Goal: Find specific page/section: Find specific page/section

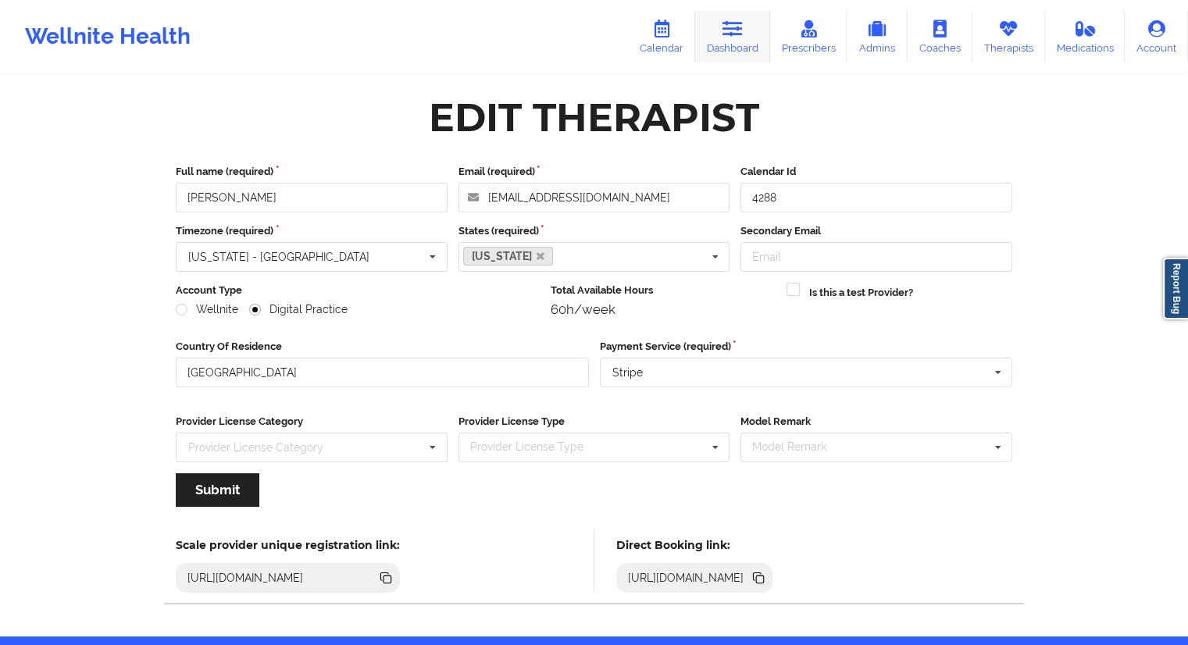
click at [744, 48] on link "Dashboard" at bounding box center [732, 37] width 75 height 52
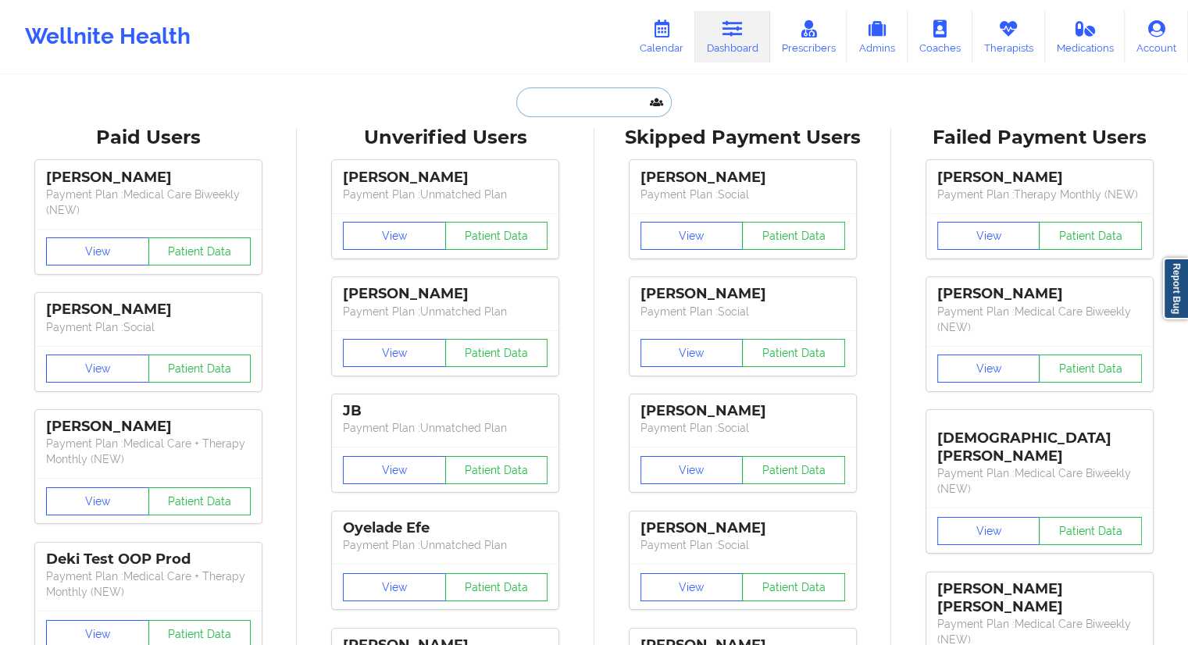
click at [537, 107] on input "text" at bounding box center [593, 102] width 155 height 30
paste input "[EMAIL_ADDRESS][DOMAIN_NAME]"
type input "[EMAIL_ADDRESS][DOMAIN_NAME]"
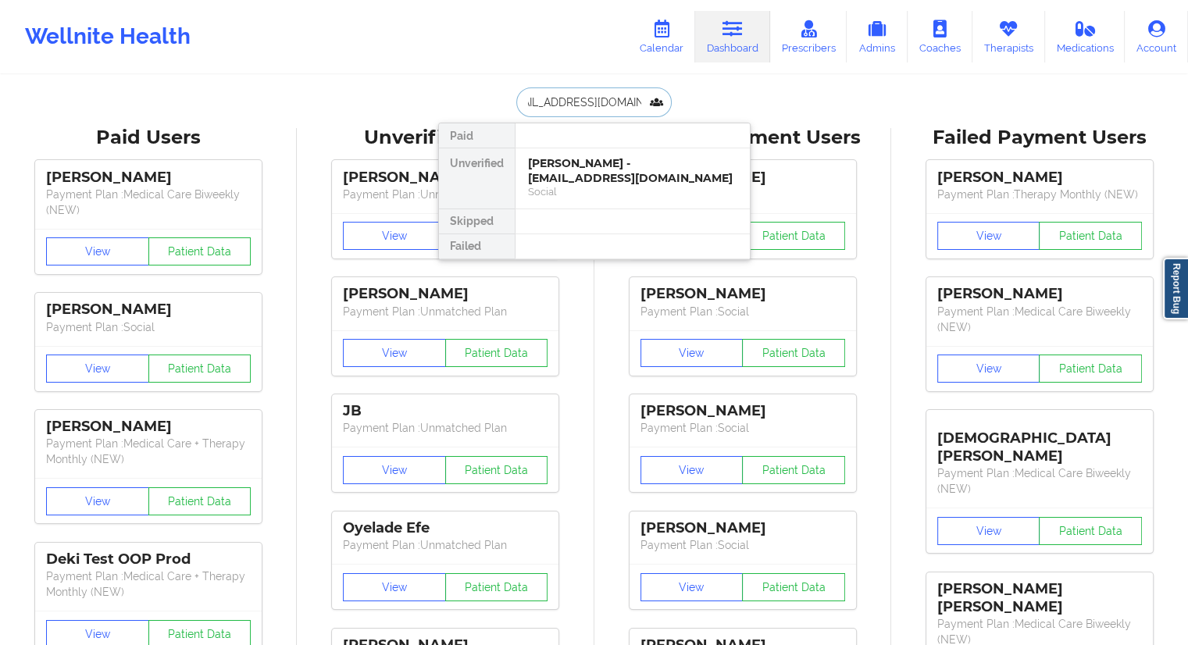
click at [559, 182] on div "[PERSON_NAME] - [EMAIL_ADDRESS][DOMAIN_NAME]" at bounding box center [632, 170] width 209 height 29
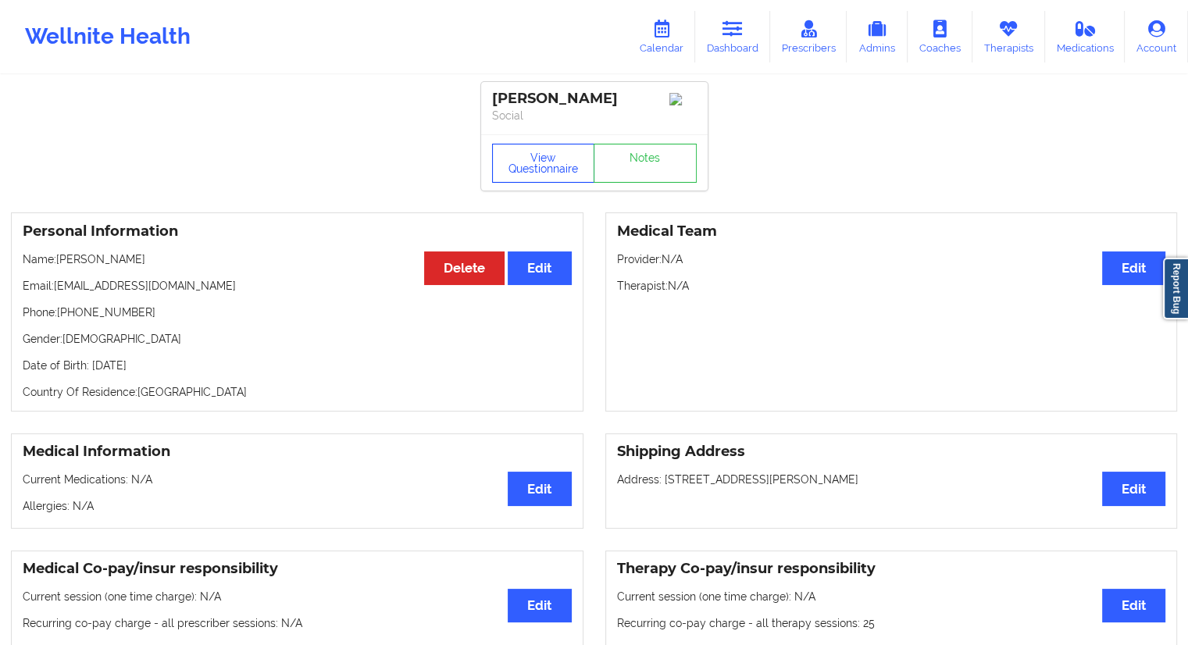
click at [534, 180] on button "View Questionnaire" at bounding box center [543, 163] width 103 height 39
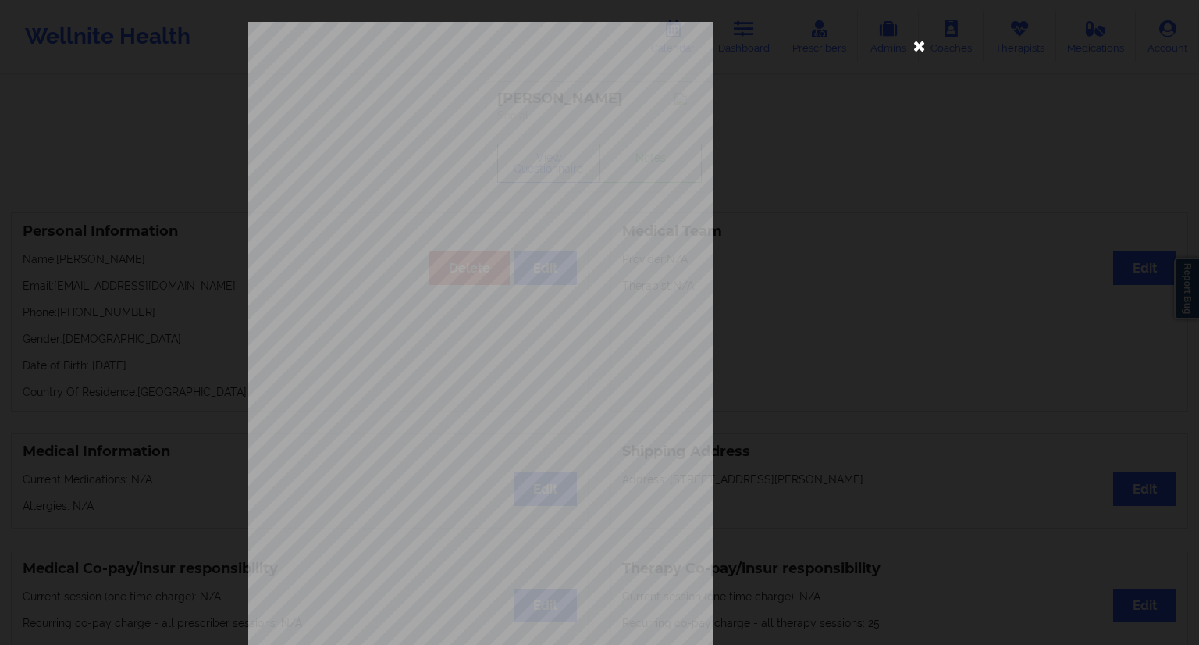
click at [916, 55] on icon at bounding box center [919, 45] width 25 height 25
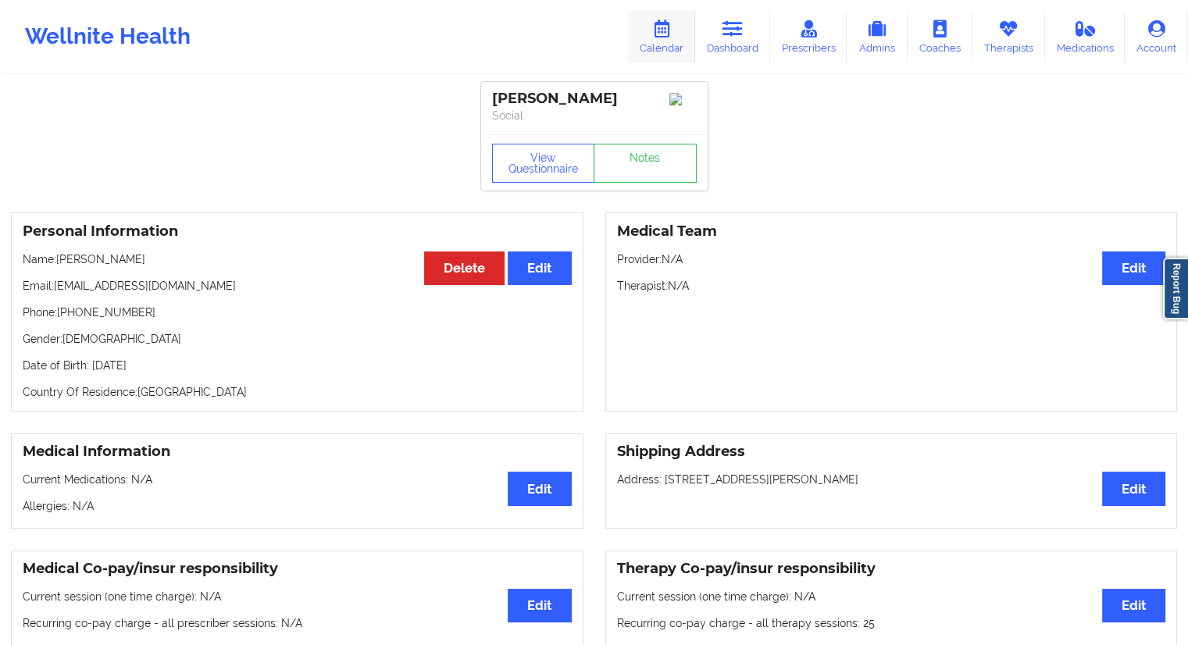
click at [664, 45] on link "Calendar" at bounding box center [661, 37] width 67 height 52
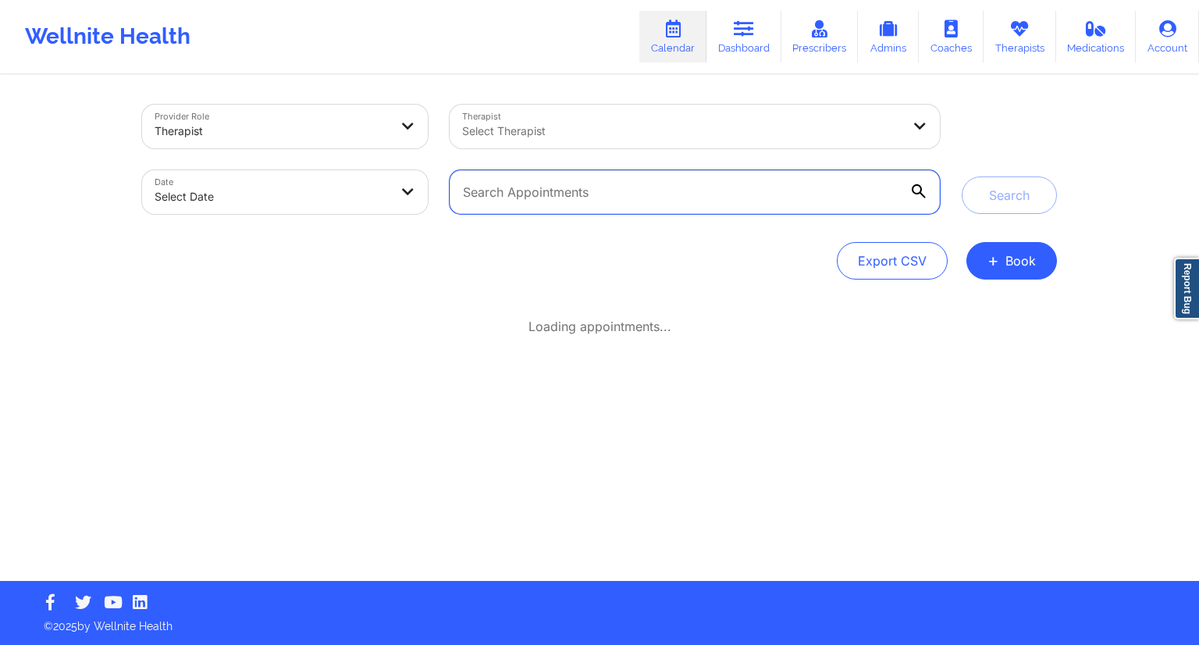
click at [511, 182] on input "text" at bounding box center [695, 192] width 490 height 44
paste input "[EMAIL_ADDRESS][DOMAIN_NAME]"
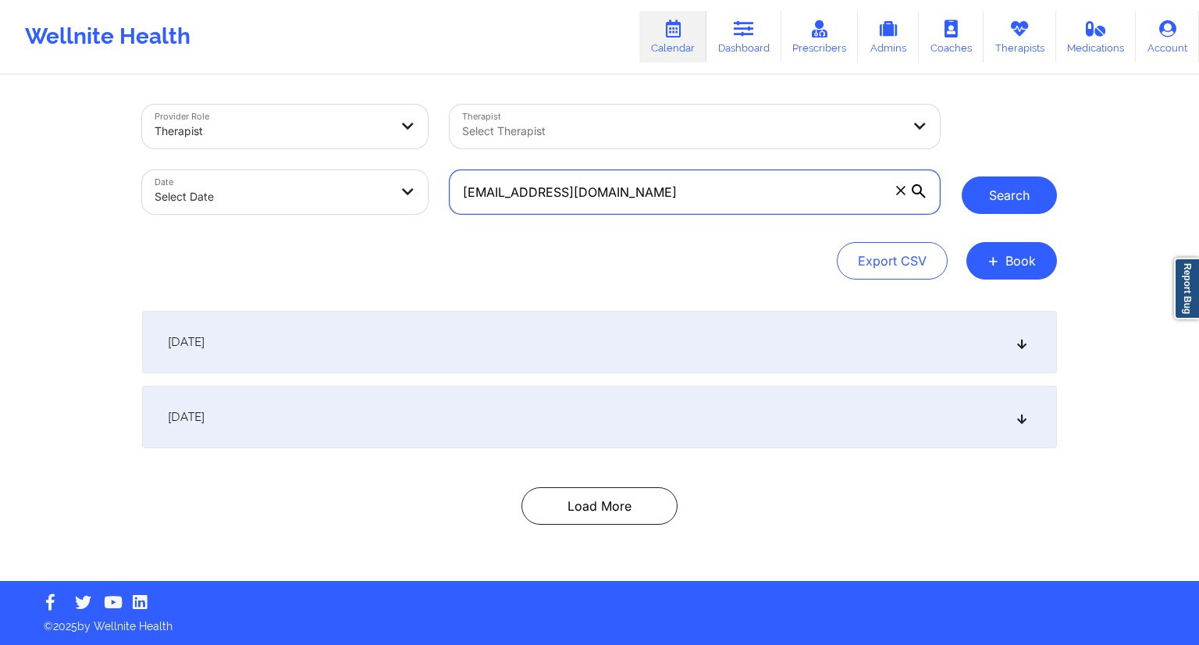
type input "[EMAIL_ADDRESS][DOMAIN_NAME]"
click at [985, 191] on button "Search" at bounding box center [1009, 194] width 95 height 37
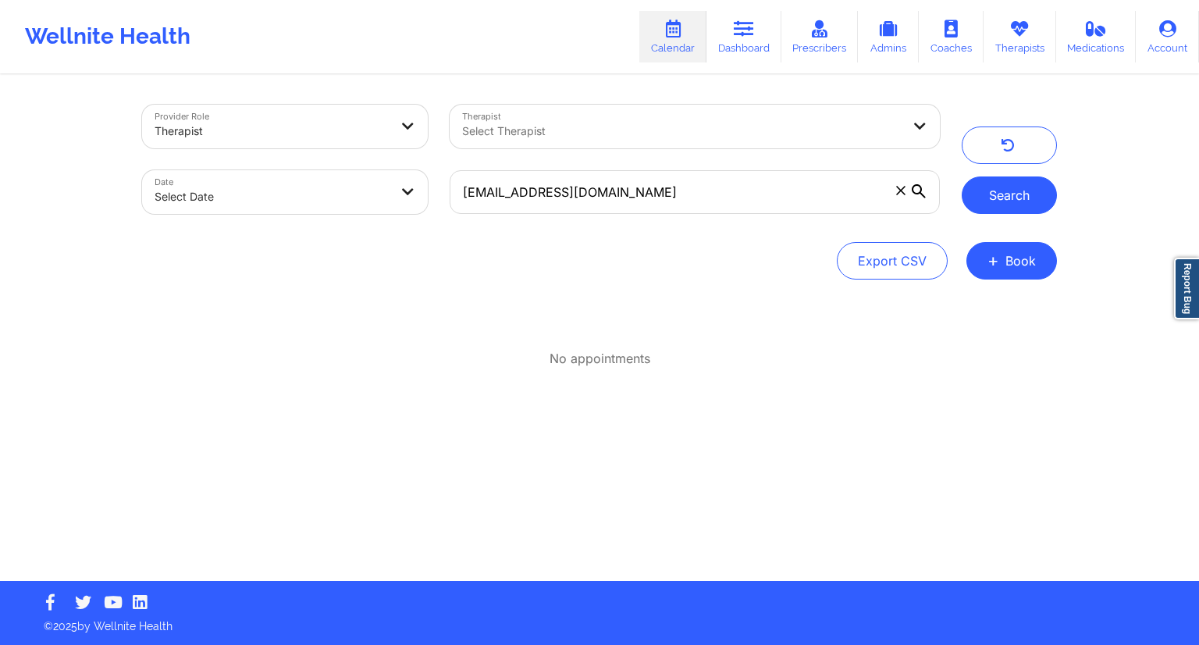
click at [997, 201] on button "Search" at bounding box center [1009, 194] width 95 height 37
click at [728, 40] on link "Dashboard" at bounding box center [744, 37] width 75 height 52
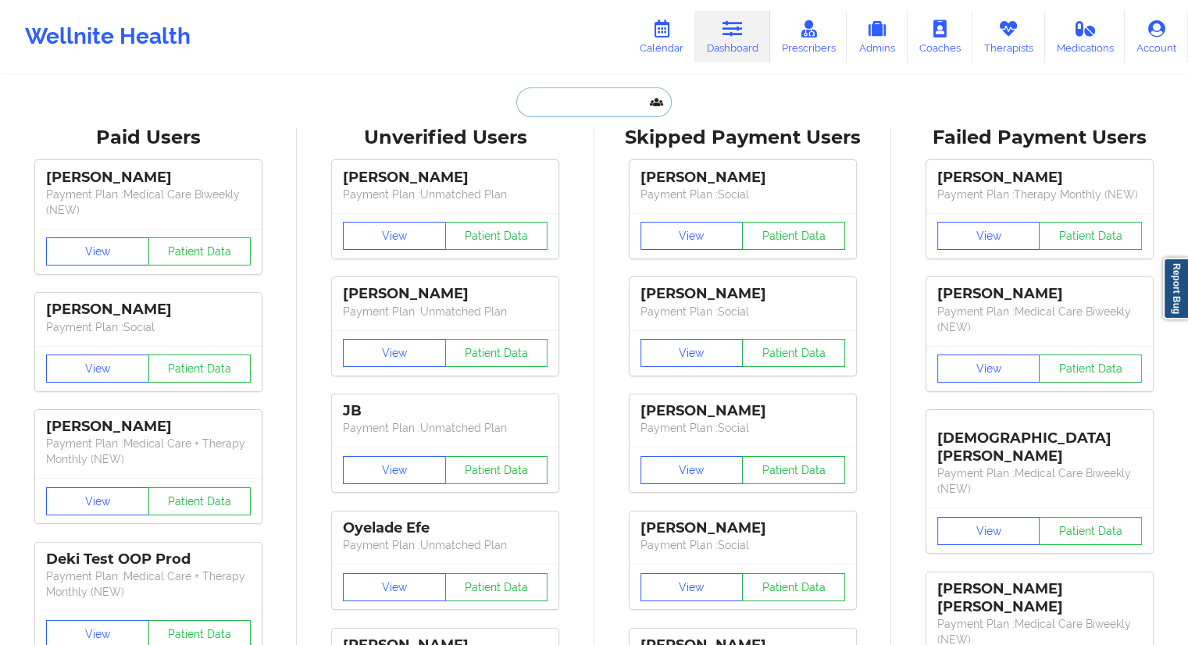
click at [587, 101] on input "text" at bounding box center [593, 102] width 155 height 30
paste input "[EMAIL_ADDRESS][DOMAIN_NAME]"
type input "[EMAIL_ADDRESS][DOMAIN_NAME]"
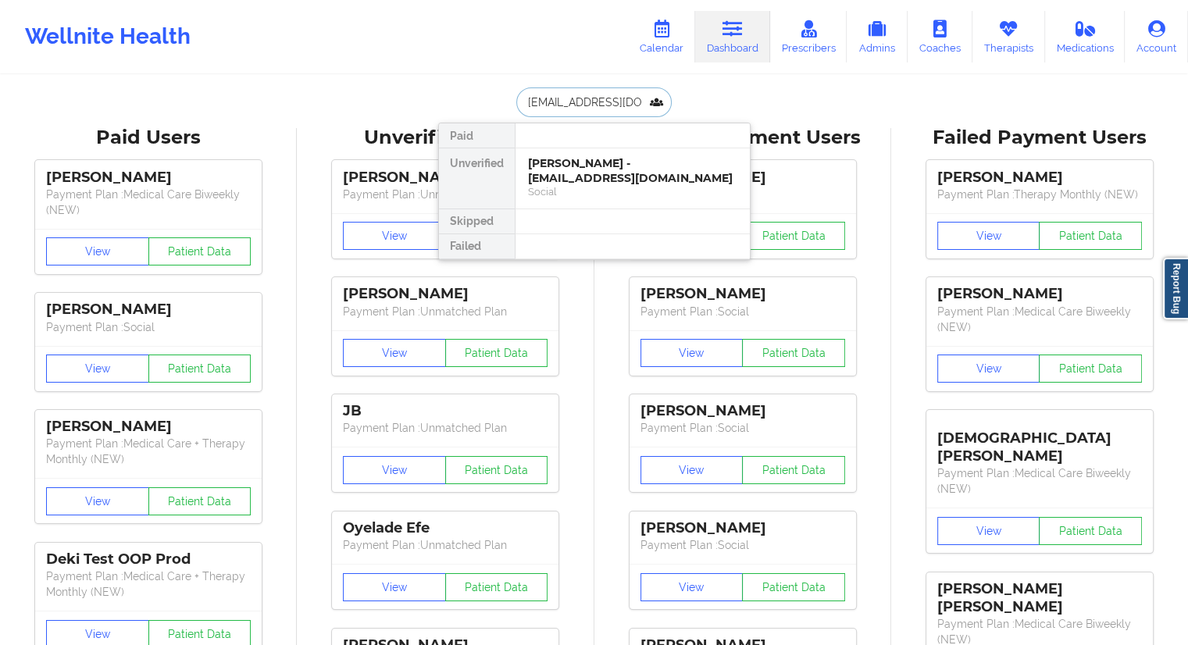
scroll to position [0, 25]
click at [570, 172] on div "[PERSON_NAME] - [EMAIL_ADDRESS][DOMAIN_NAME]" at bounding box center [632, 170] width 209 height 29
